Goal: Task Accomplishment & Management: Manage account settings

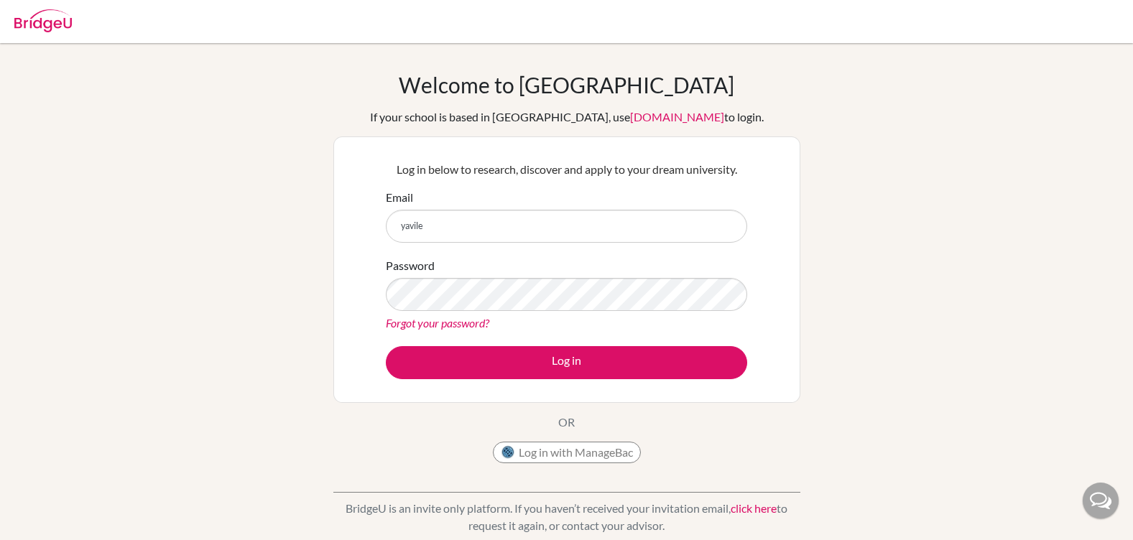
type input "[EMAIL_ADDRESS][DOMAIN_NAME]"
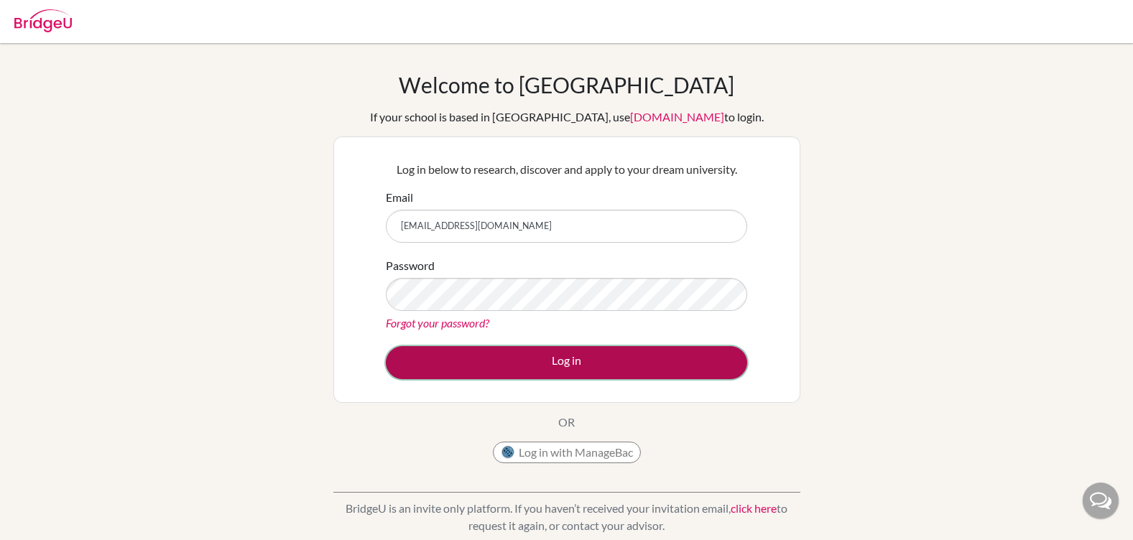
click at [534, 358] on button "Log in" at bounding box center [566, 362] width 361 height 33
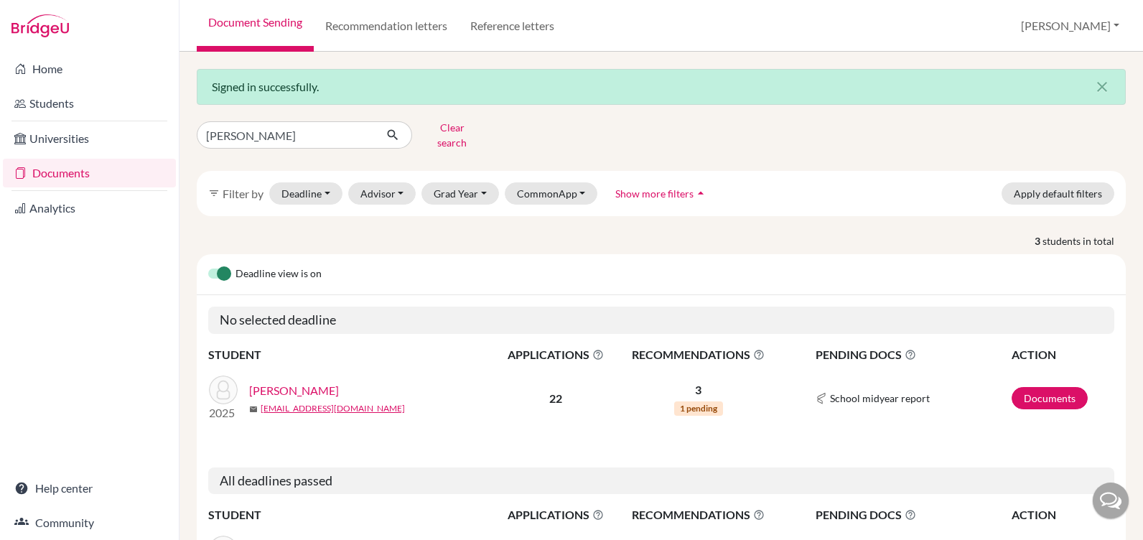
click at [68, 171] on link "Documents" at bounding box center [89, 173] width 173 height 29
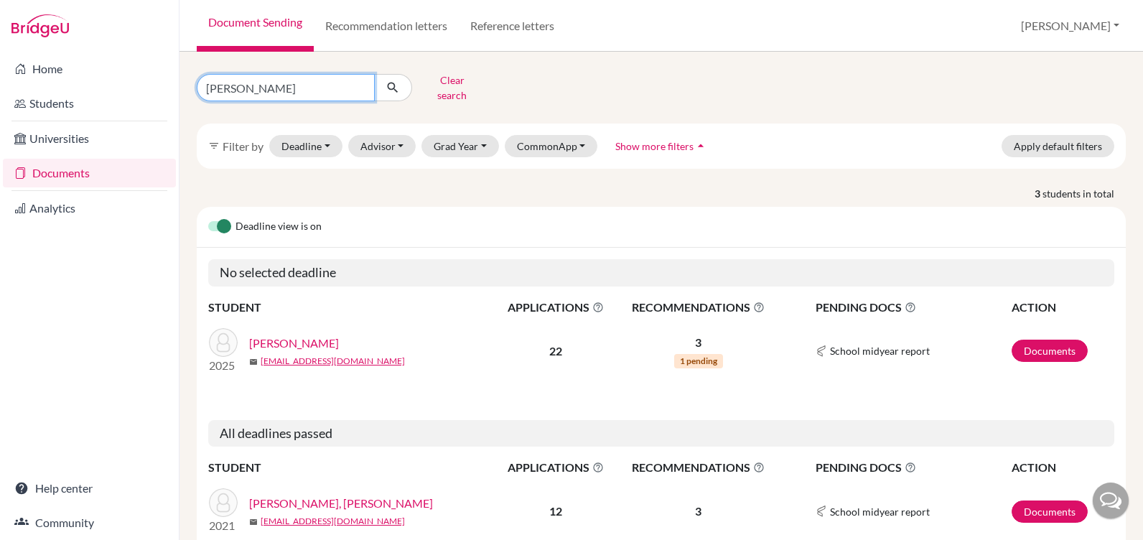
drag, startPoint x: 258, startPoint y: 85, endPoint x: 167, endPoint y: 85, distance: 90.5
click at [167, 85] on div "Home Students Universities Documents Analytics Help center Community Document S…" at bounding box center [571, 270] width 1143 height 540
type input "[PERSON_NAME]"
click at [389, 80] on icon "submit" at bounding box center [393, 87] width 14 height 14
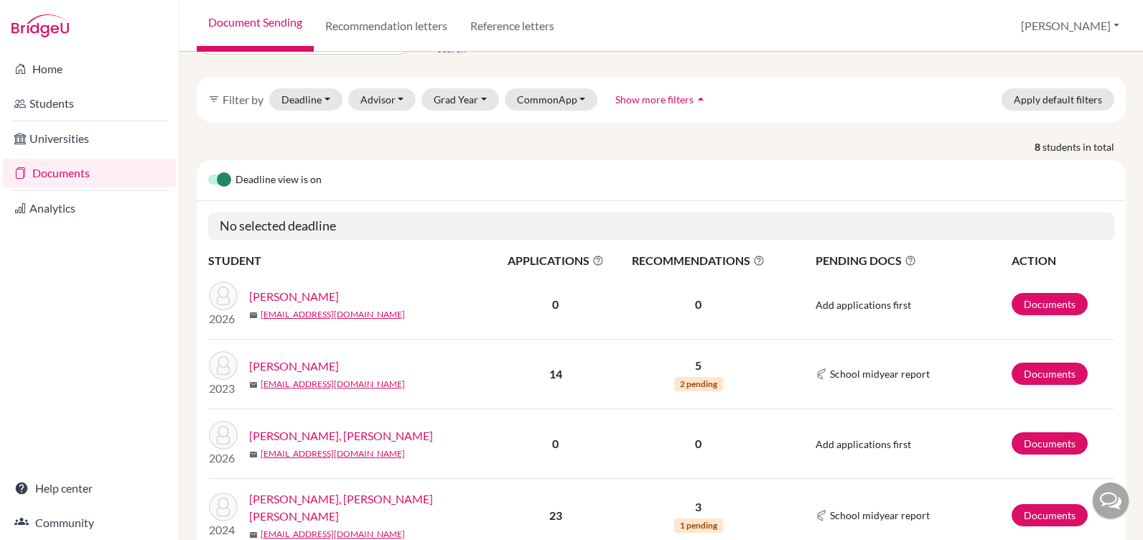
scroll to position [72, 0]
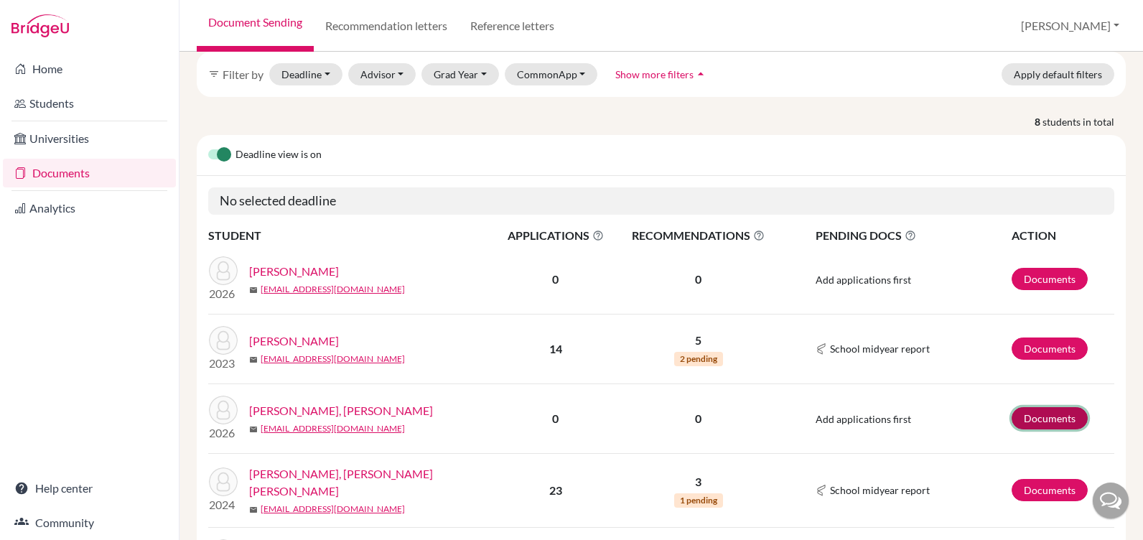
click at [1038, 412] on link "Documents" at bounding box center [1050, 418] width 76 height 22
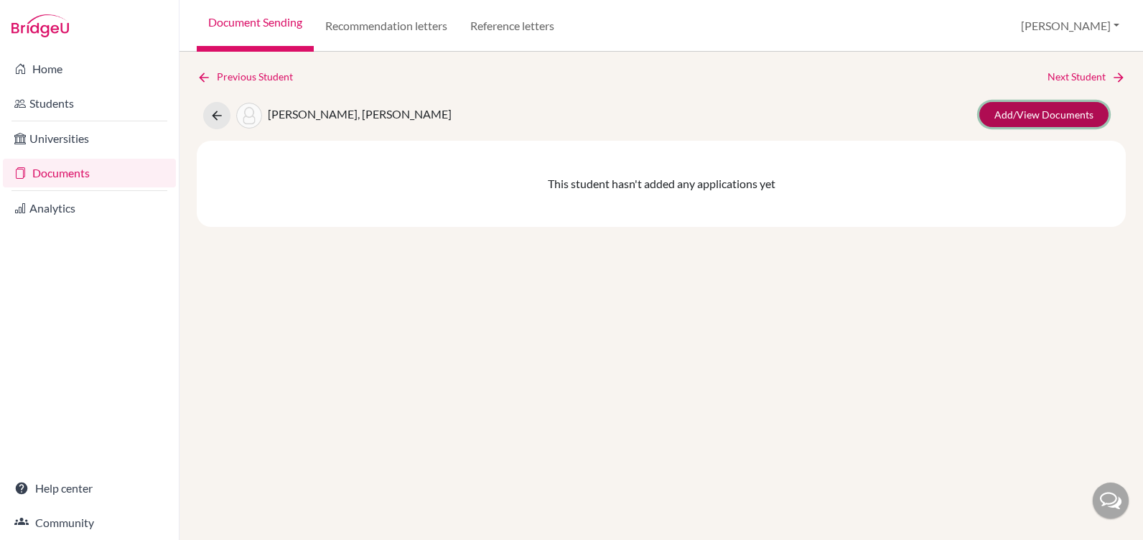
click at [1044, 113] on link "Add/View Documents" at bounding box center [1044, 114] width 129 height 25
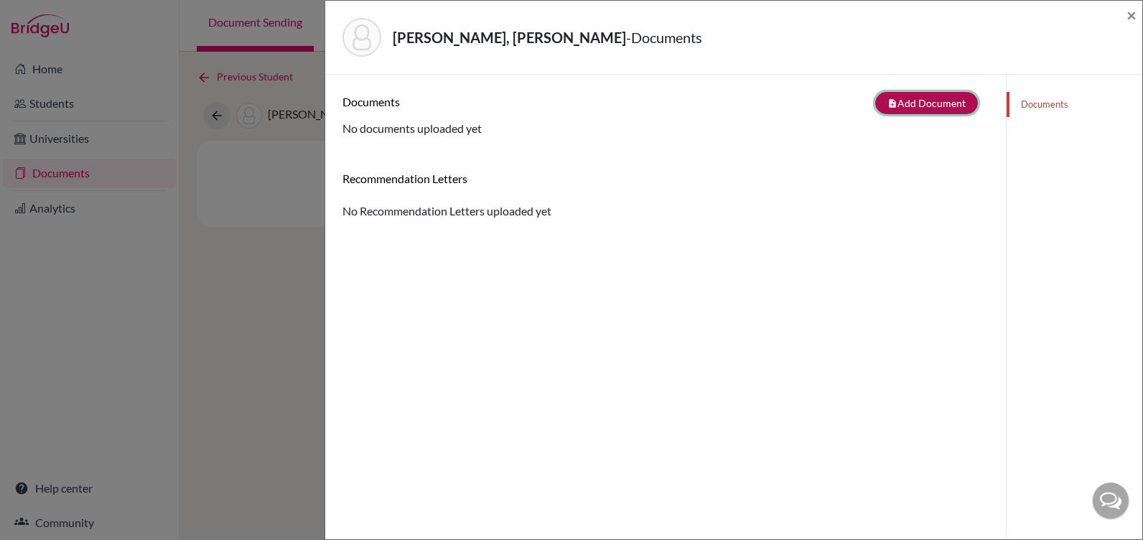
click at [922, 103] on button "note_add Add Document" at bounding box center [927, 103] width 103 height 22
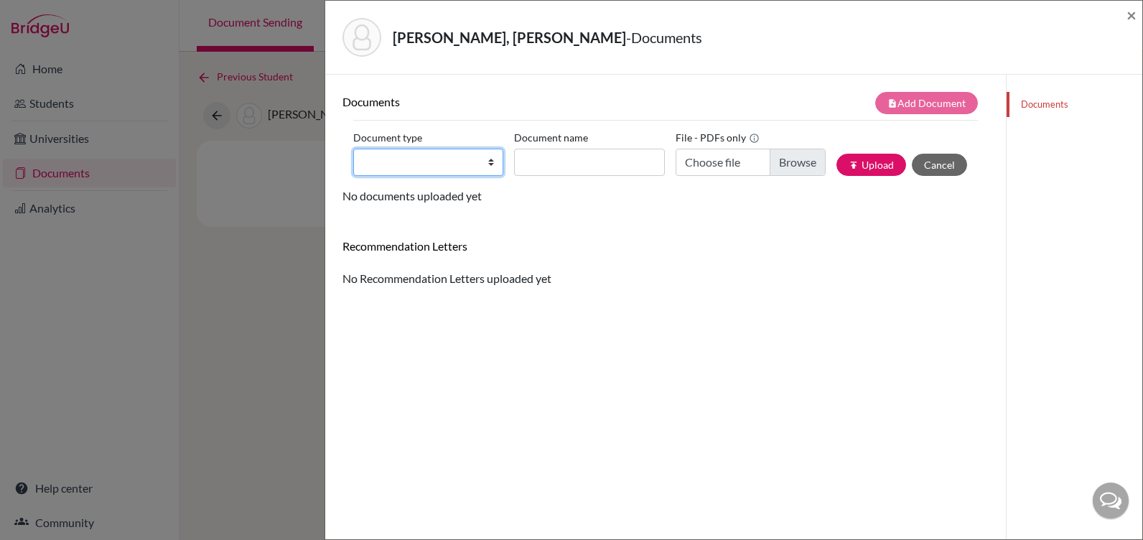
click at [430, 162] on select "Change explanation for Common App reports Counselor recommendation Internationa…" at bounding box center [428, 162] width 150 height 27
select select "4"
click at [353, 149] on select "Change explanation for Common App reports Counselor recommendation Internationa…" at bounding box center [428, 162] width 150 height 27
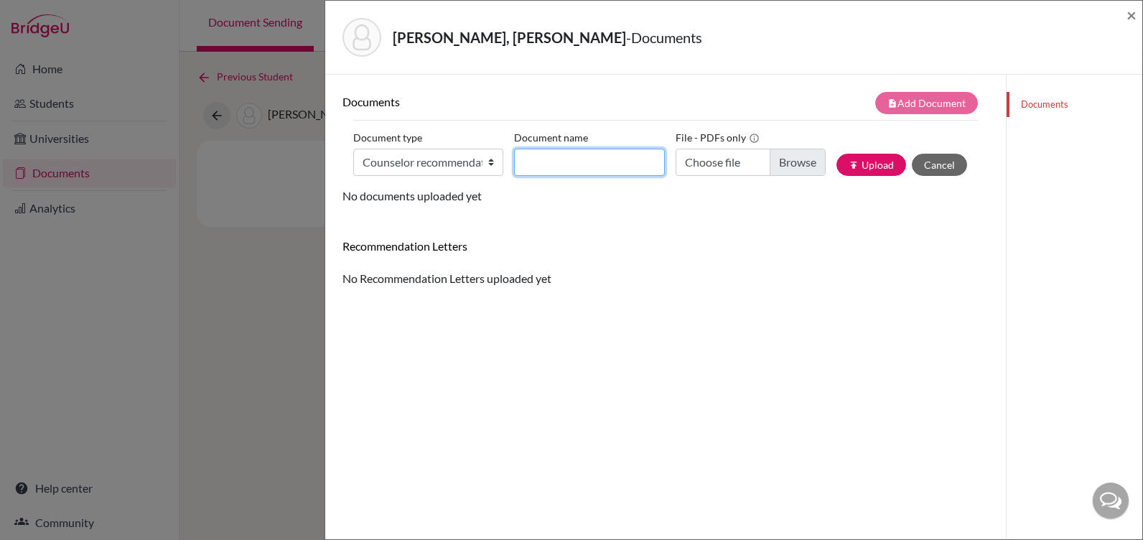
click at [526, 168] on input "Document name" at bounding box center [589, 162] width 150 height 27
type input "Mr. Swanson's letter"
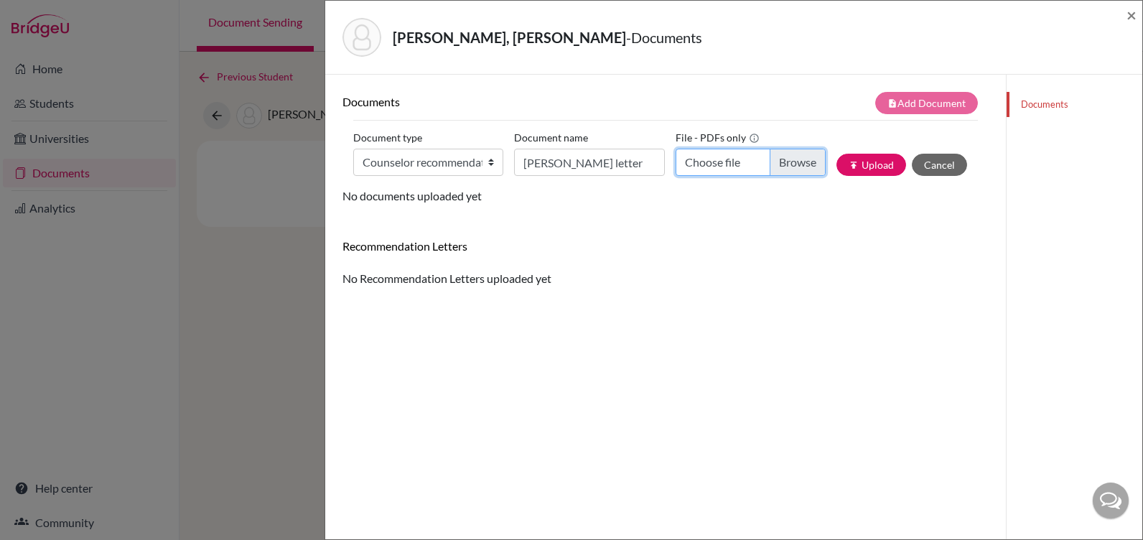
click at [769, 167] on input "Choose file" at bounding box center [751, 162] width 150 height 27
type input "C:\fakepath\VALERIA FARAJ RECOMMENDATION.pdf"
click at [863, 164] on button "publish Upload" at bounding box center [872, 165] width 70 height 22
